Goal: Information Seeking & Learning: Understand process/instructions

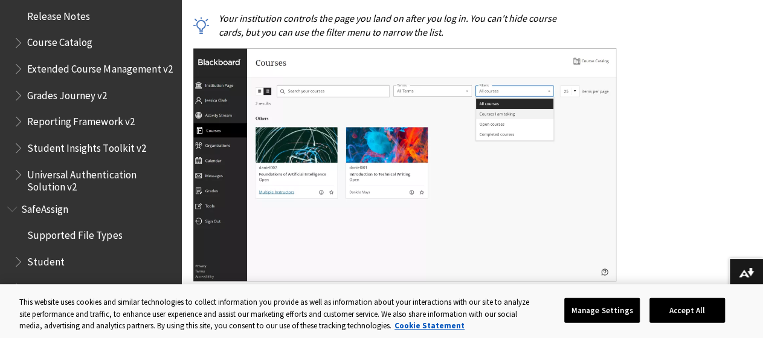
scroll to position [469, 0]
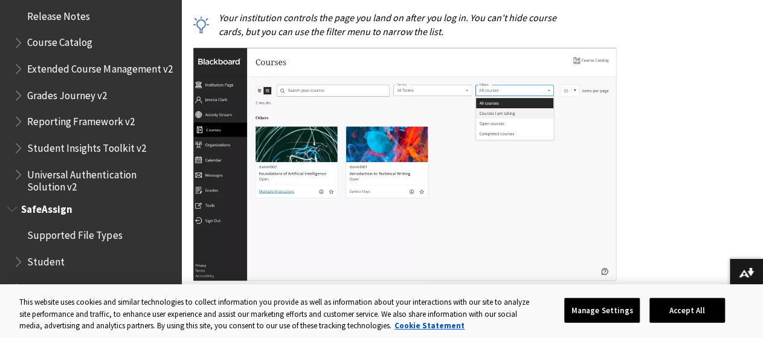
click at [81, 255] on span "Student" at bounding box center [93, 261] width 161 height 21
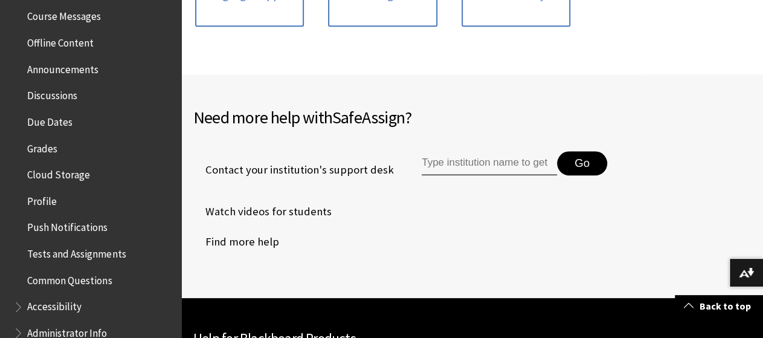
scroll to position [437, 0]
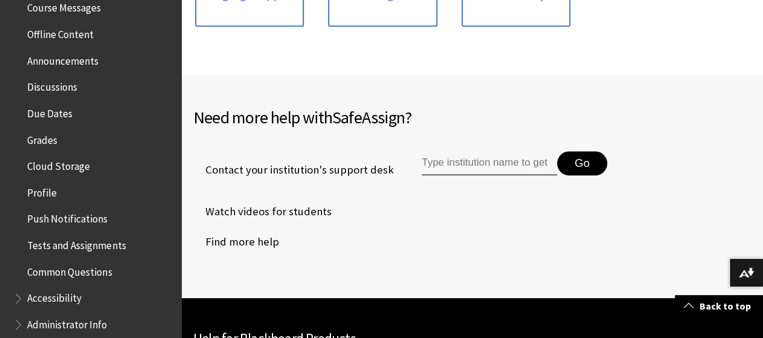
click at [50, 240] on span "Tests and Assignments" at bounding box center [76, 243] width 98 height 16
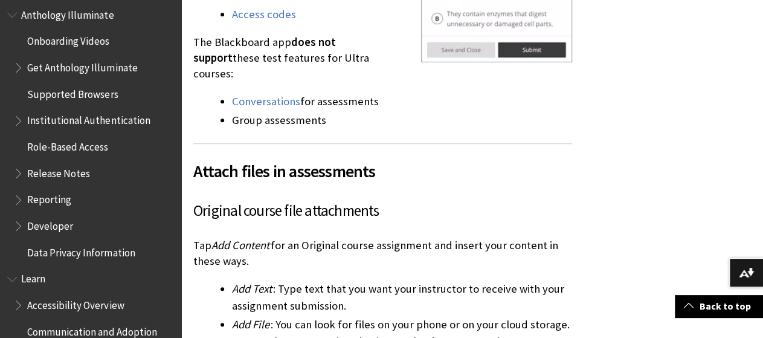
scroll to position [2577, 0]
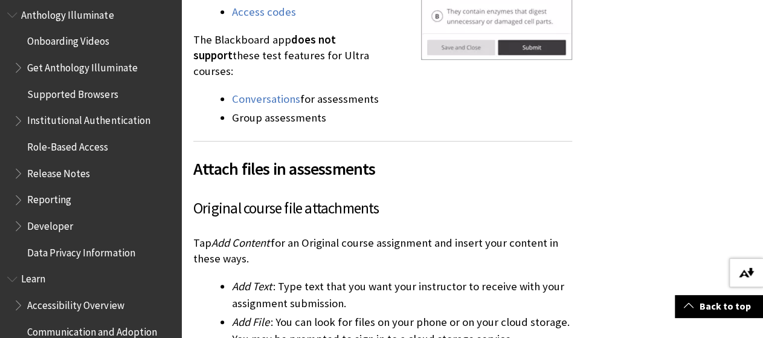
click at [747, 274] on img at bounding box center [746, 273] width 15 height 10
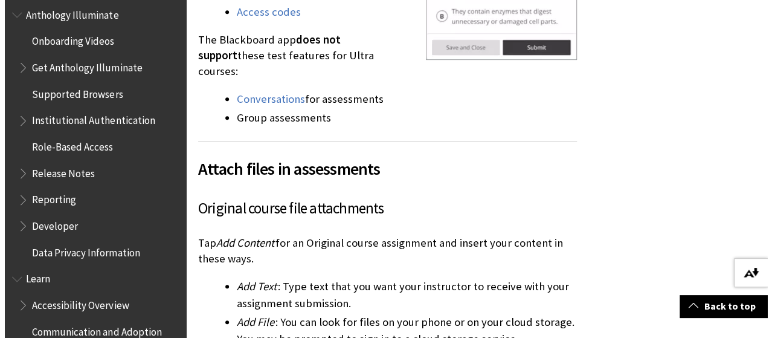
scroll to position [2545, 0]
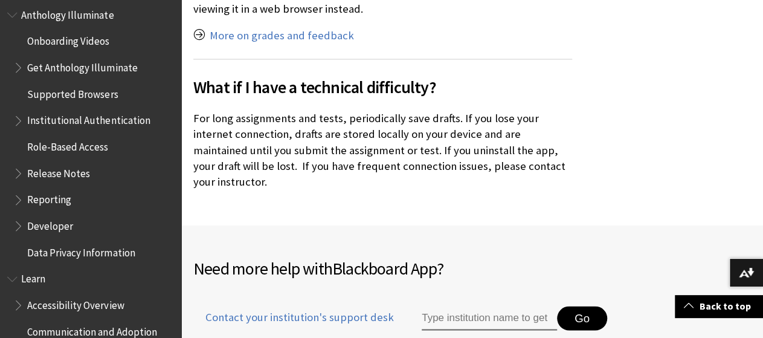
click at [649, 291] on li "Contact your institution's support desk Go" at bounding box center [471, 324] width 557 height 66
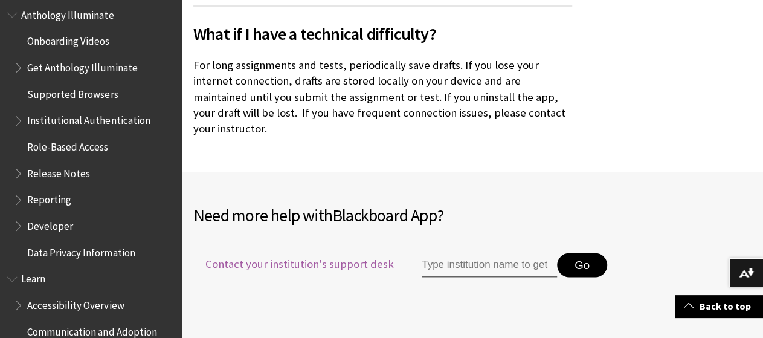
click at [344, 255] on span "Contact your institution's support desk" at bounding box center [293, 263] width 201 height 16
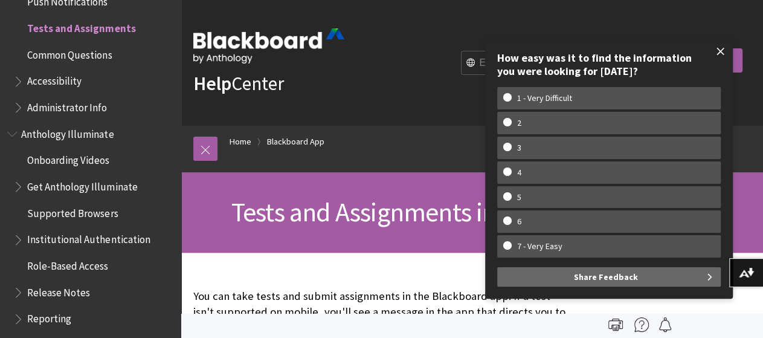
click at [724, 48] on span at bounding box center [720, 51] width 25 height 25
